Goal: Task Accomplishment & Management: Use online tool/utility

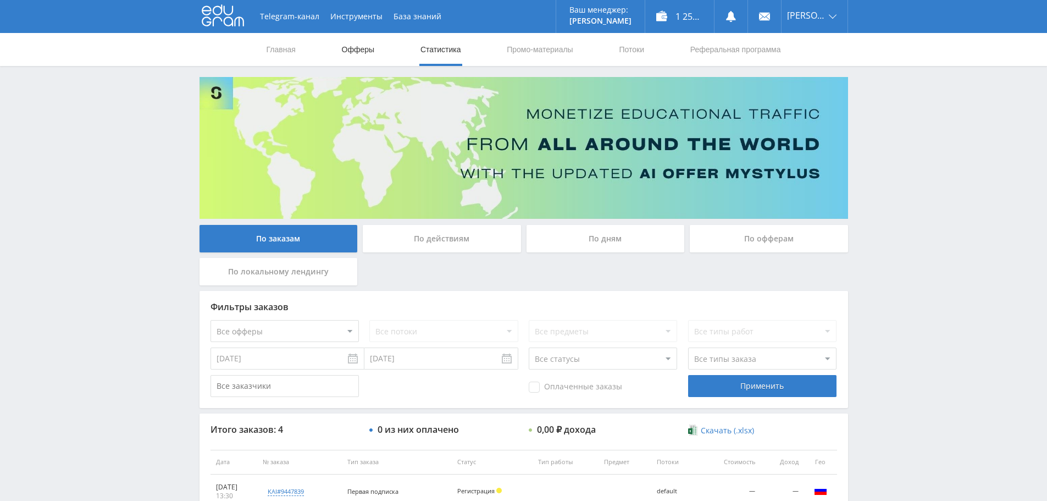
click at [358, 51] on link "Офферы" at bounding box center [358, 49] width 35 height 33
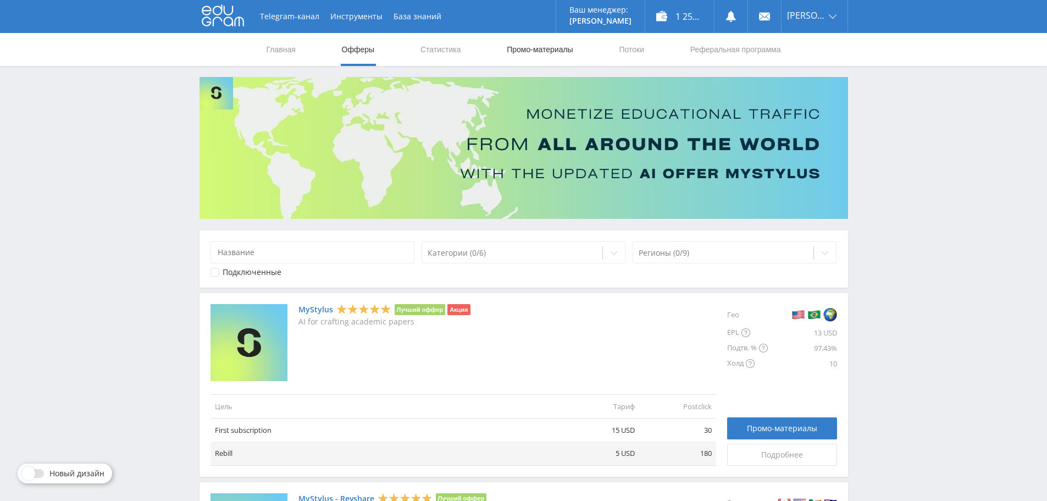
click at [538, 49] on link "Промо-материалы" at bounding box center [540, 49] width 68 height 33
select select "340"
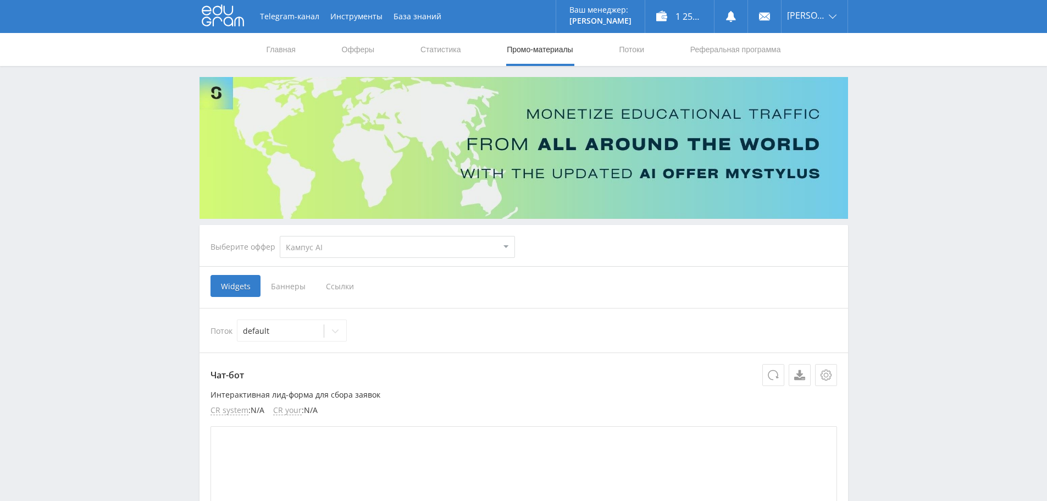
click at [338, 282] on span "Ссылки" at bounding box center [339, 286] width 49 height 22
click at [0, 0] on input "Ссылки" at bounding box center [0, 0] width 0 height 0
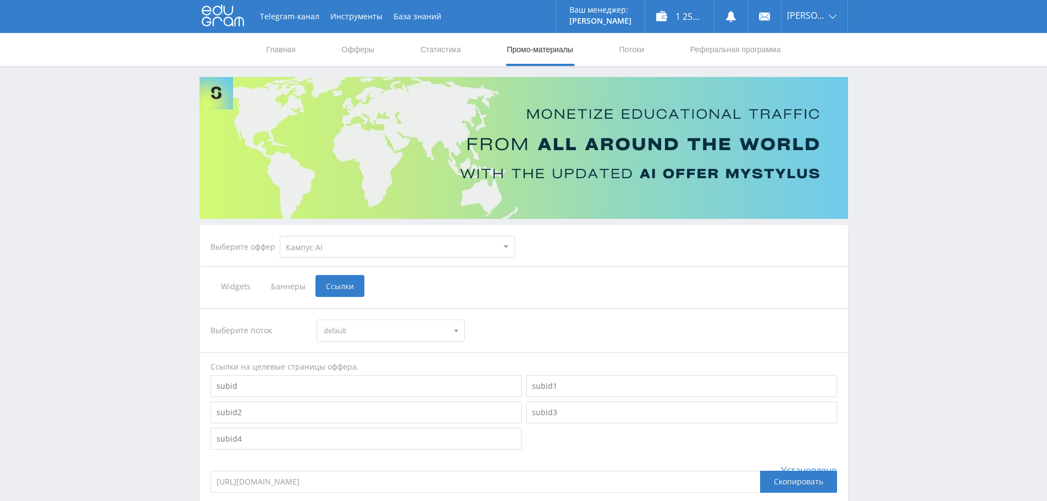
click at [430, 249] on select "MyStylus MyStylus - Revshare Кампус AI Studybay Автор24 Studybay Brazil Study A…" at bounding box center [397, 247] width 235 height 22
select select "1"
click at [280, 236] on select "MyStylus MyStylus - Revshare Кампус AI Studybay Автор24 Studybay Brazil Study A…" at bounding box center [397, 247] width 235 height 22
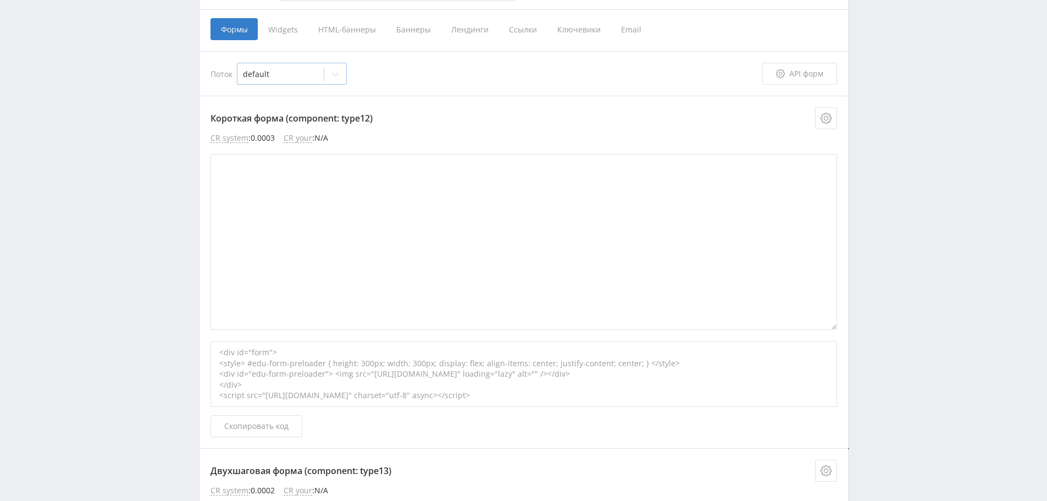
scroll to position [165, 0]
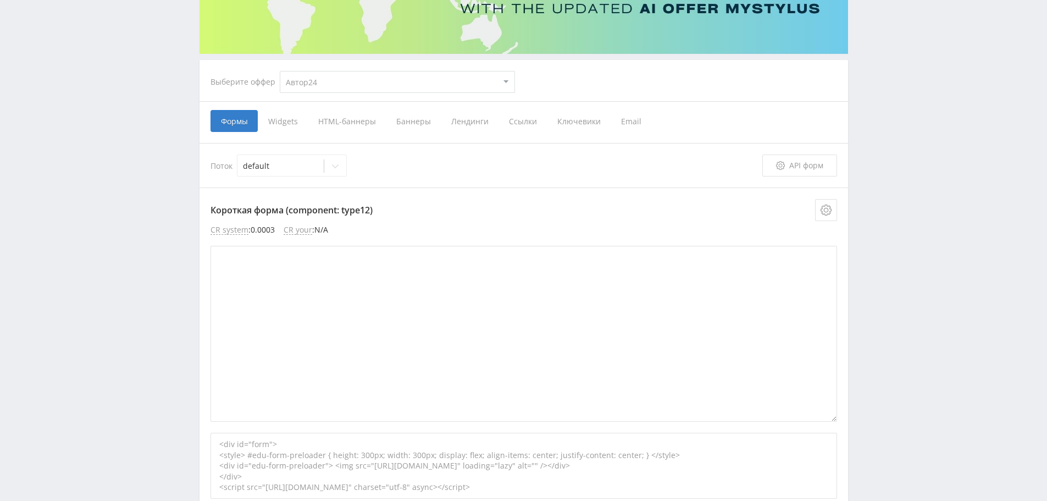
click at [519, 119] on span "Ссылки" at bounding box center [522, 121] width 48 height 22
click at [0, 0] on input "Ссылки" at bounding box center [0, 0] width 0 height 0
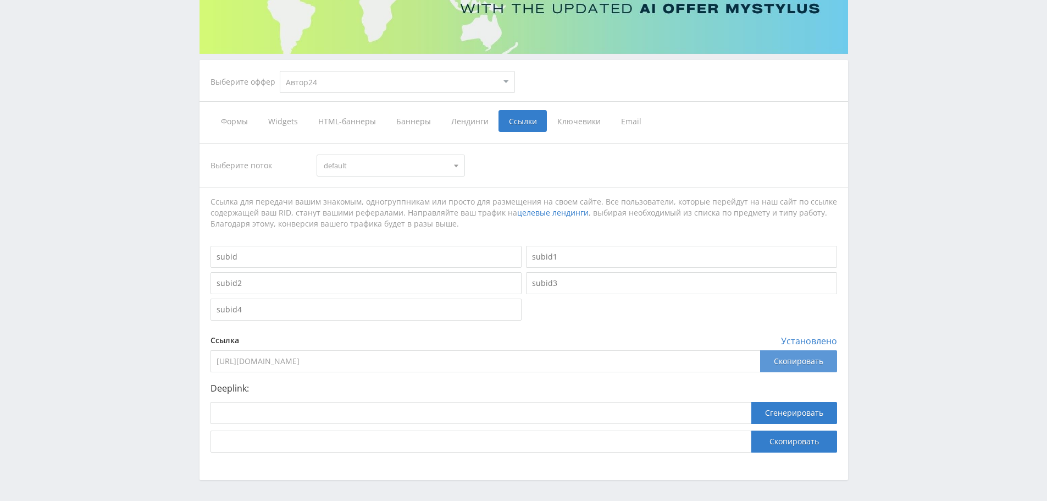
click at [784, 364] on div "Скопировать" at bounding box center [798, 361] width 77 height 22
click at [387, 81] on select "MyStylus MyStylus - Revshare Кампус AI Studybay Автор24 Studybay Brazil Study A…" at bounding box center [397, 82] width 235 height 22
select select "376"
click at [280, 71] on select "MyStylus MyStylus - Revshare Кампус AI Studybay Автор24 Studybay Brazil Study A…" at bounding box center [397, 82] width 235 height 22
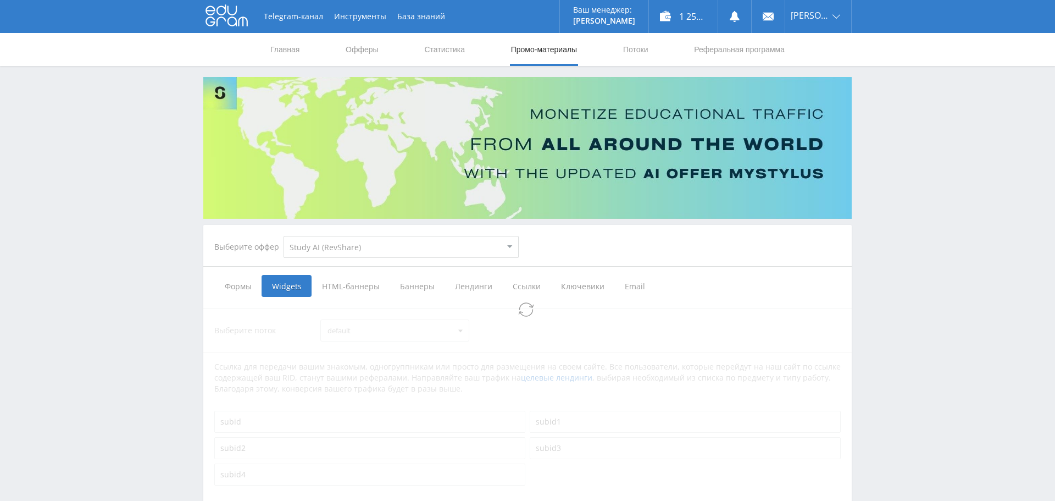
select select "376"
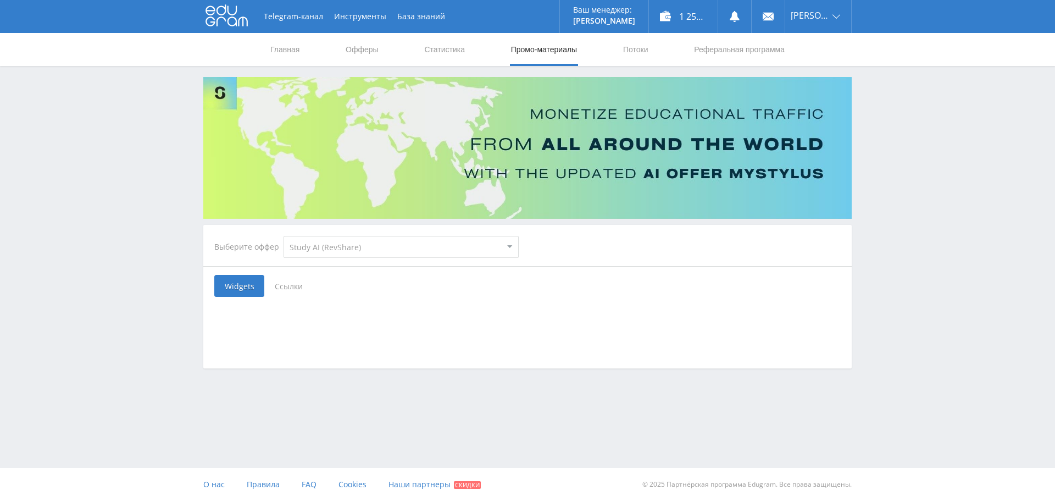
click at [285, 285] on span "Ссылки" at bounding box center [288, 286] width 49 height 22
click at [0, 0] on input "Ссылки" at bounding box center [0, 0] width 0 height 0
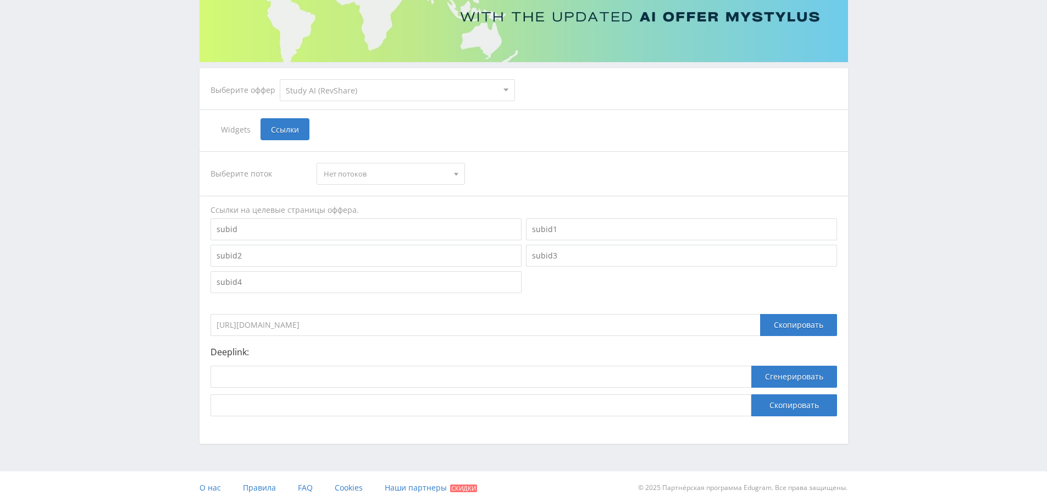
scroll to position [160, 0]
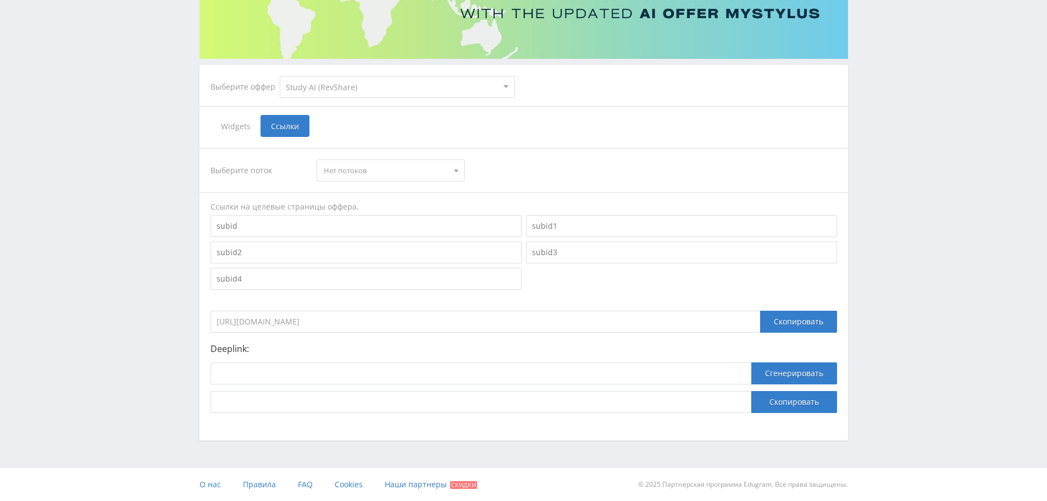
click at [524, 319] on input "https://eduforms.org/?rid=0" at bounding box center [485, 322] width 550 height 22
click at [425, 167] on span "Нет потоков" at bounding box center [386, 170] width 124 height 21
click at [426, 169] on span "Нет потоков" at bounding box center [386, 170] width 124 height 21
click at [229, 127] on span "Widgets" at bounding box center [235, 126] width 50 height 22
click at [0, 0] on input "Widgets" at bounding box center [0, 0] width 0 height 0
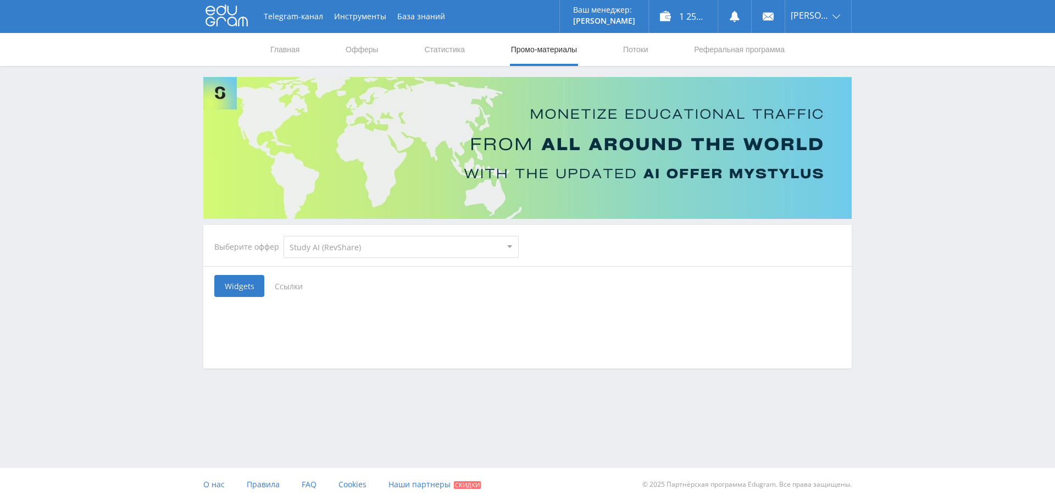
click at [444, 253] on select "MyStylus MyStylus - Revshare Кампус AI Studybay Автор24 Studybay Brazil Study A…" at bounding box center [401, 247] width 235 height 22
click at [284, 236] on select "MyStylus MyStylus - Revshare Кампус AI Studybay Автор24 Studybay Brazil Study A…" at bounding box center [401, 247] width 235 height 22
click at [285, 282] on span "Ссылки" at bounding box center [288, 286] width 49 height 22
click at [0, 0] on input "Ссылки" at bounding box center [0, 0] width 0 height 0
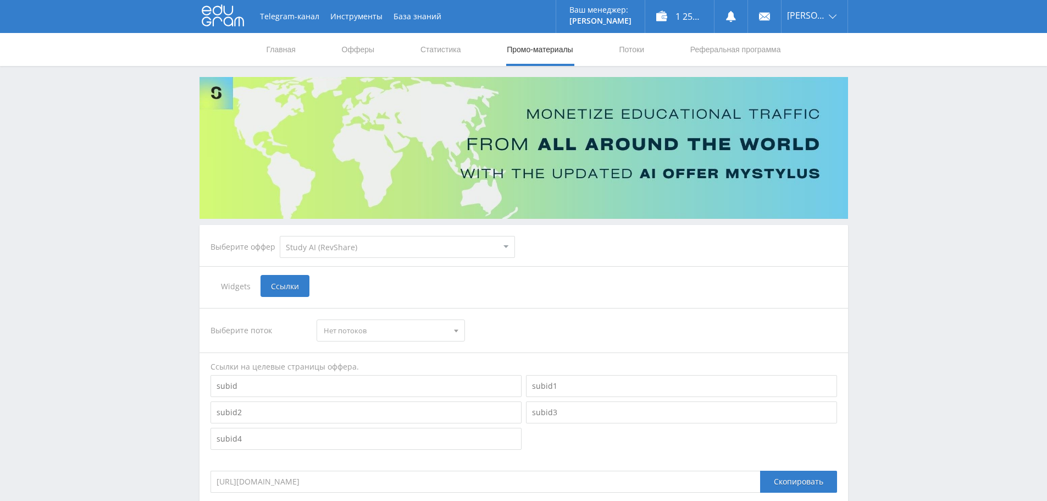
click at [331, 251] on select "MyStylus MyStylus - Revshare Кампус AI Studybay Автор24 Studybay Brazil Study A…" at bounding box center [397, 247] width 235 height 22
click at [280, 236] on select "MyStylus MyStylus - Revshare Кампус AI Studybay Автор24 Studybay Brazil Study A…" at bounding box center [397, 247] width 235 height 22
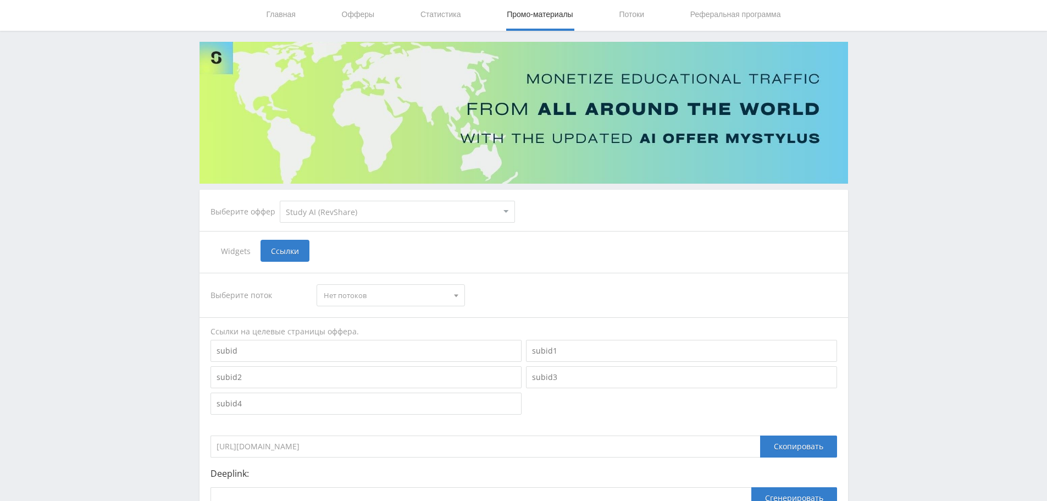
scroll to position [160, 0]
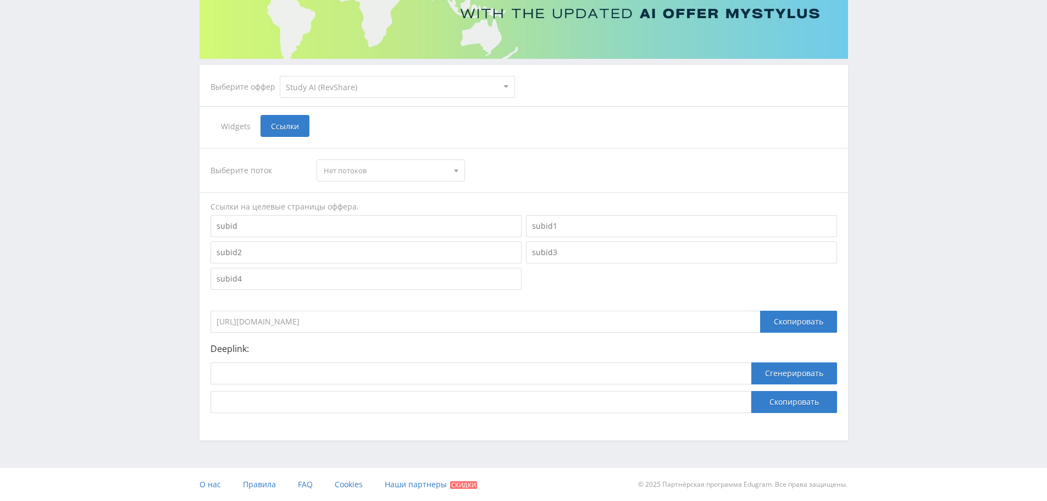
click at [328, 320] on input "https://eduforms.org/?rid=0" at bounding box center [485, 322] width 550 height 22
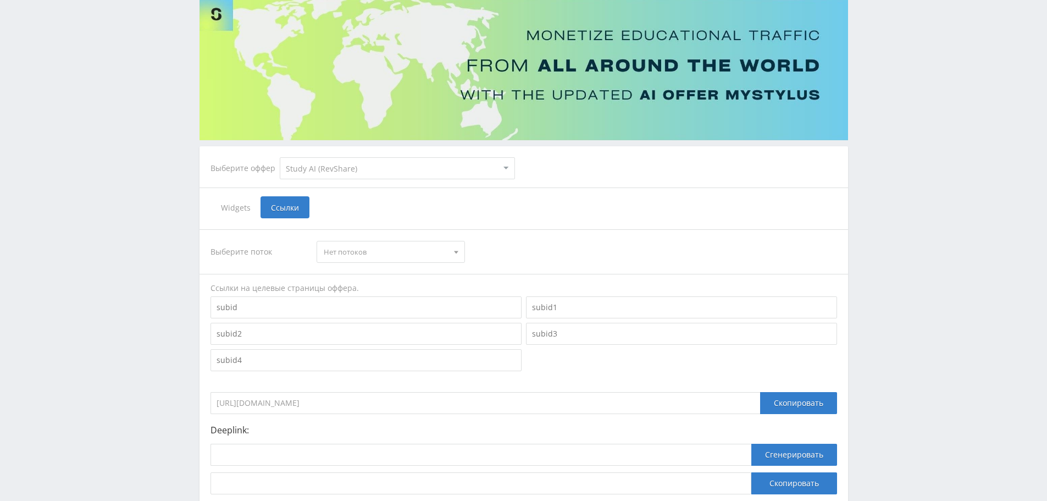
scroll to position [50, 0]
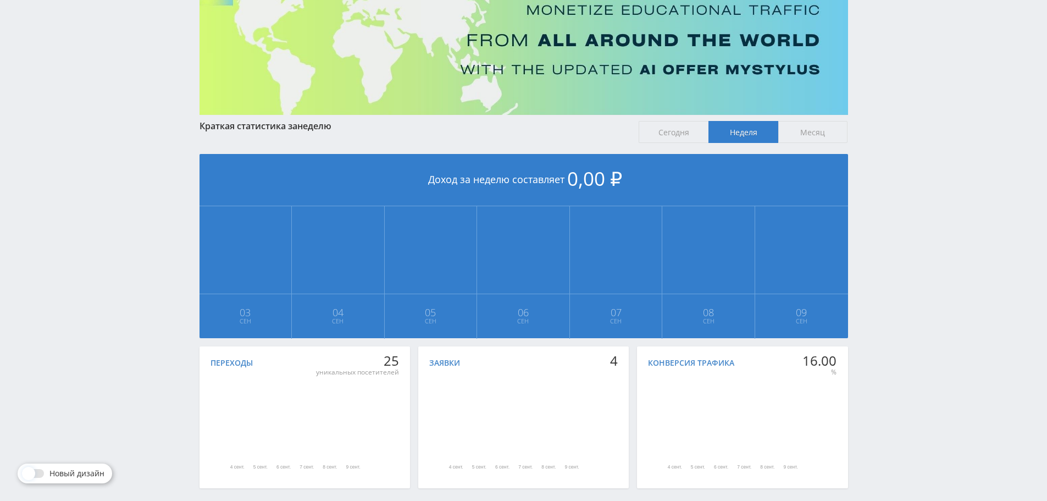
scroll to position [152, 0]
